Goal: Find specific page/section: Find specific page/section

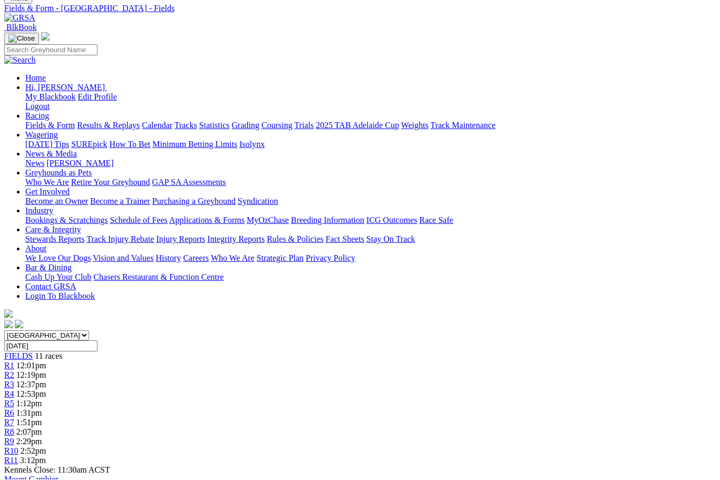
scroll to position [60, 6]
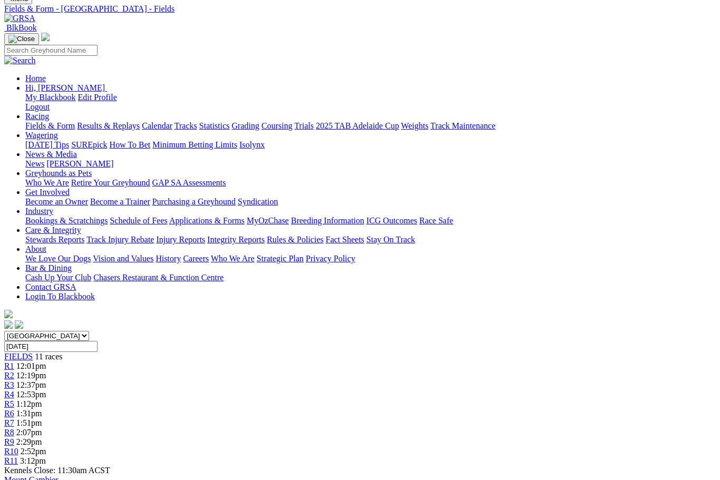
click at [42, 121] on link "Fields & Form" at bounding box center [50, 125] width 50 height 9
